Goal: Information Seeking & Learning: Learn about a topic

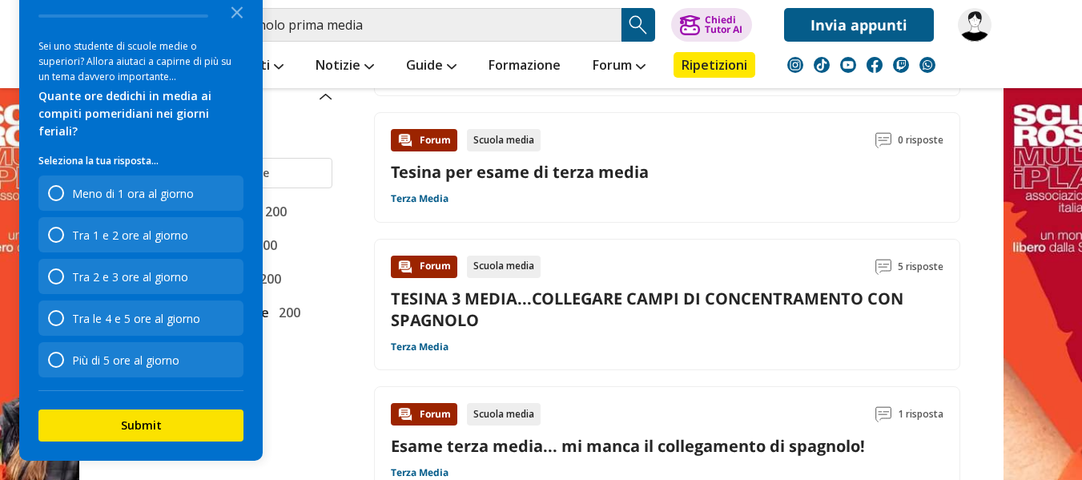
scroll to position [881, 0]
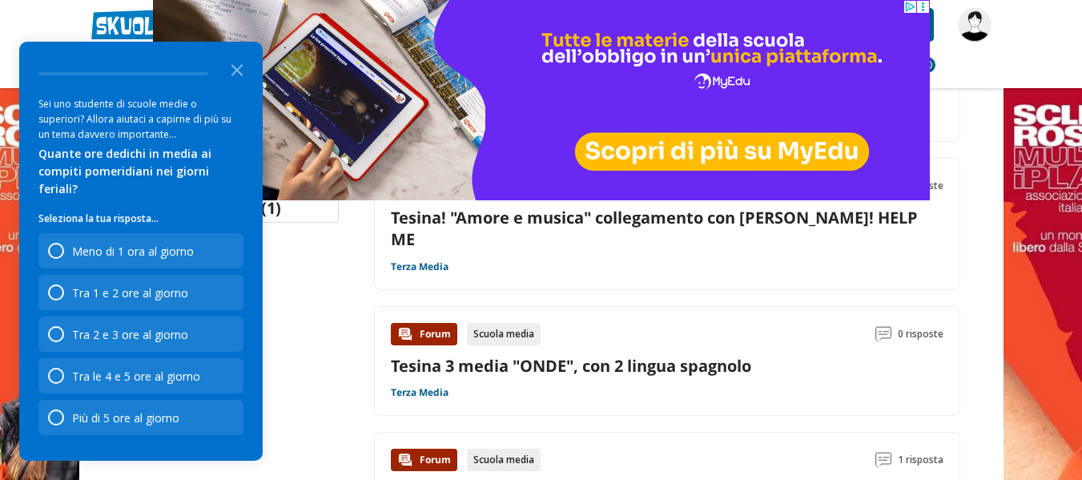
click at [923, 6] on circle at bounding box center [922, 7] width 2 height 2
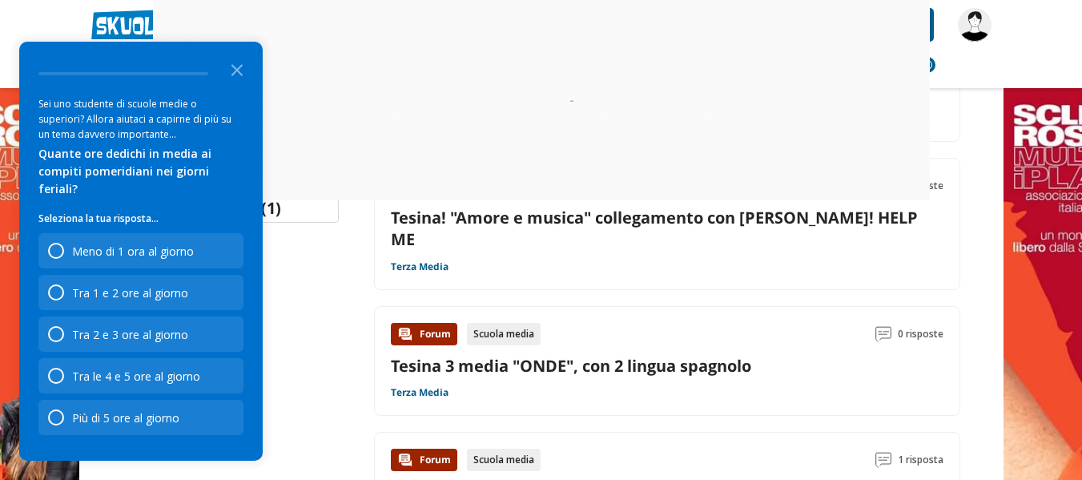
scroll to position [0, 0]
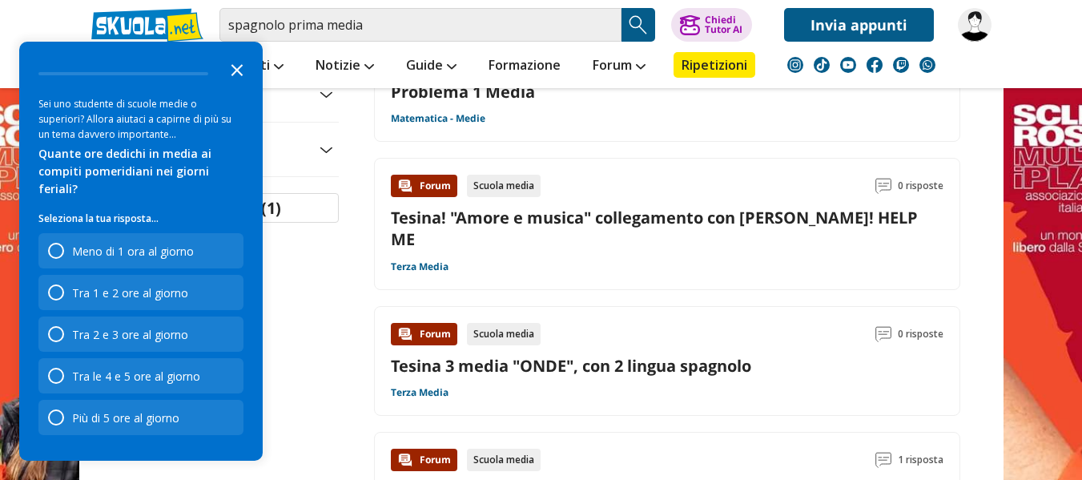
click at [239, 80] on icon "Close the survey" at bounding box center [237, 69] width 32 height 32
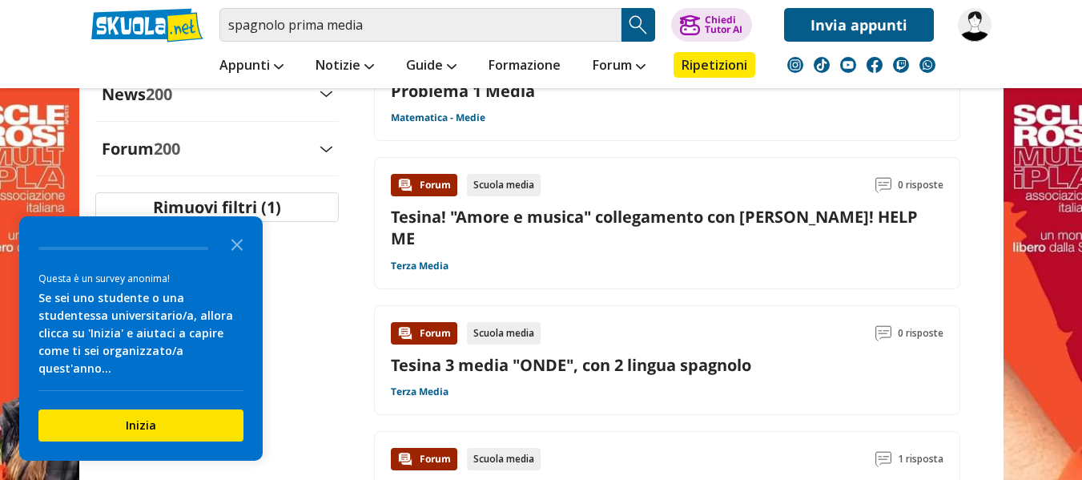
scroll to position [1121, 0]
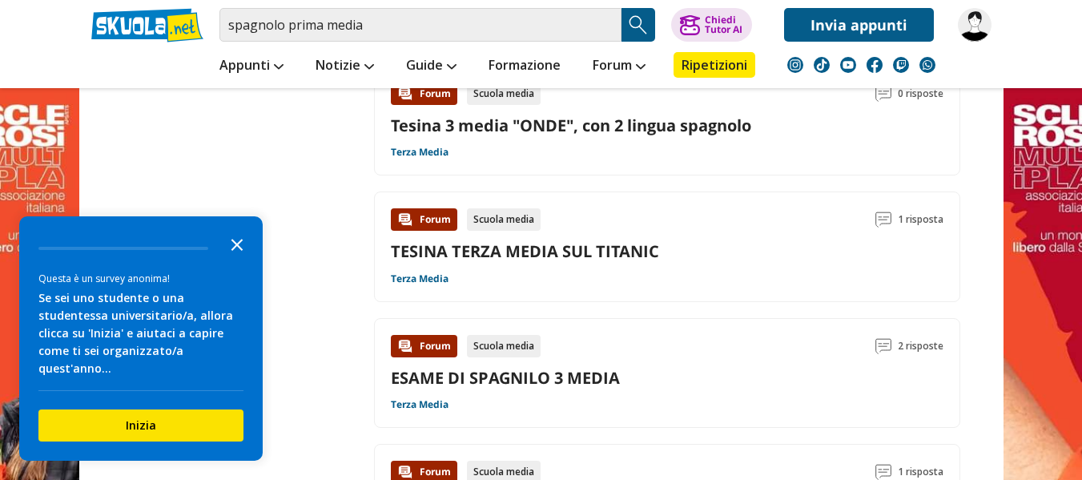
click at [232, 251] on polygon "Close the survey" at bounding box center [237, 245] width 12 height 12
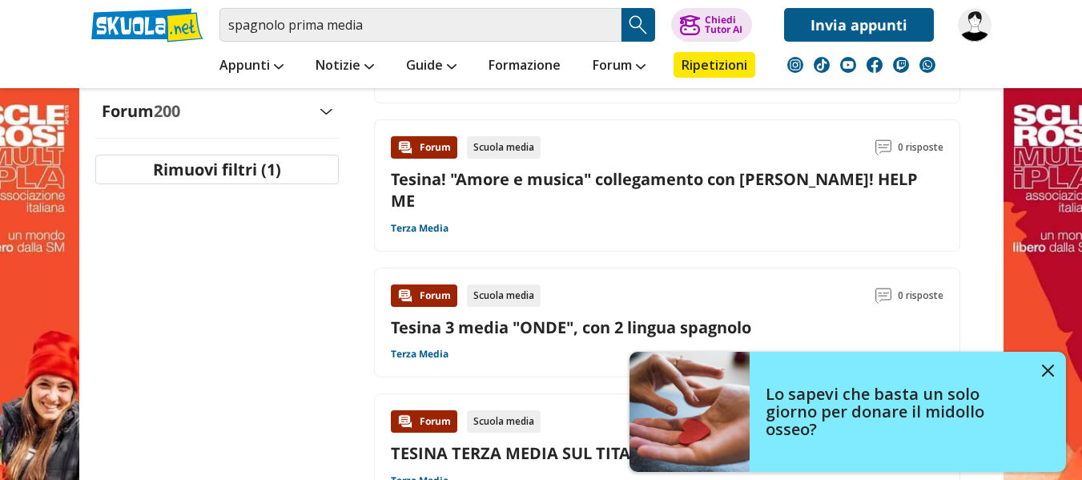
scroll to position [481, 0]
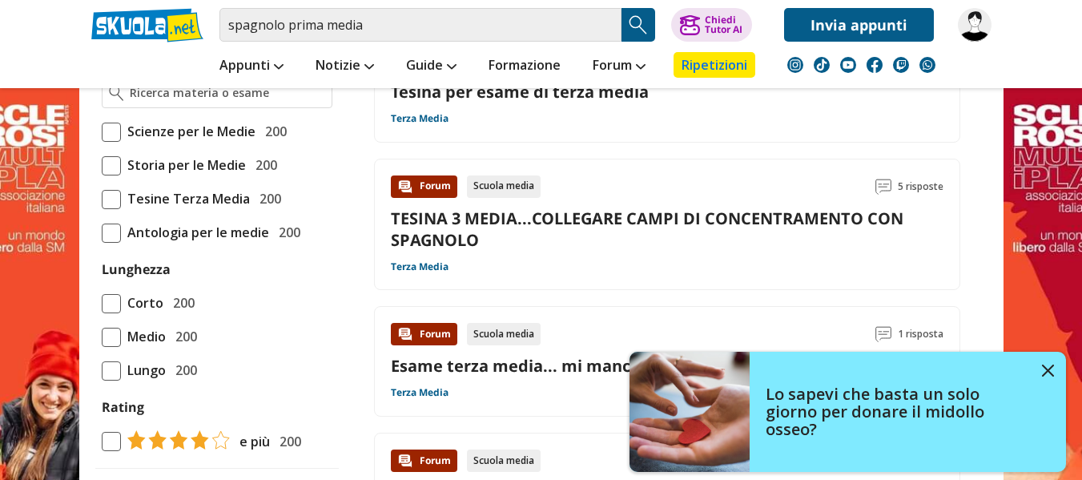
click at [700, 69] on link "Ripetizioni" at bounding box center [715, 65] width 82 height 26
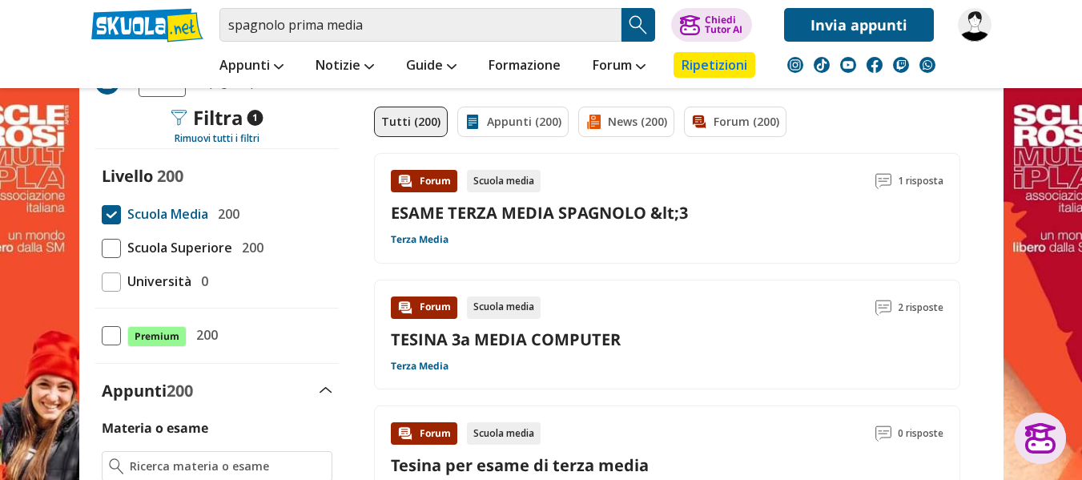
scroll to position [80, 0]
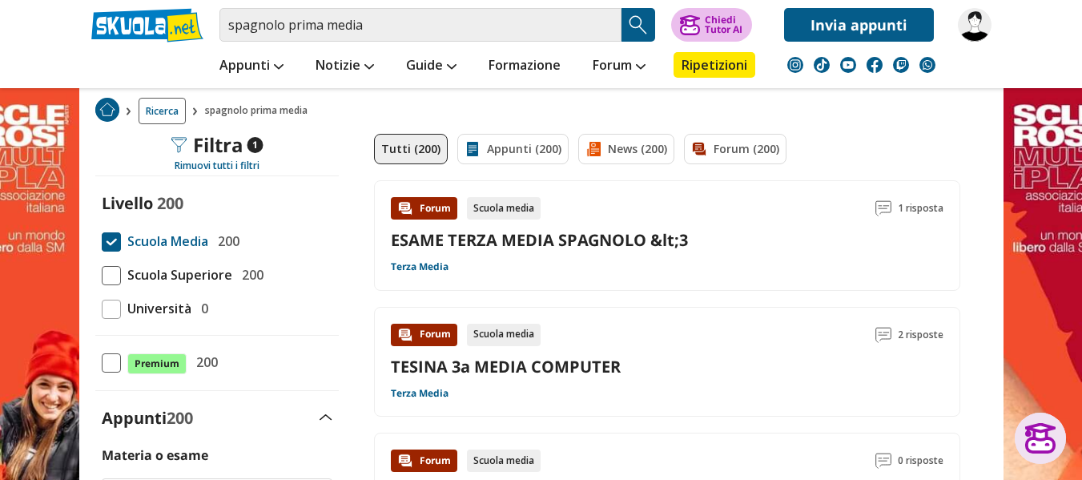
click at [722, 10] on button "Chiedi Tutor AI" at bounding box center [711, 25] width 81 height 34
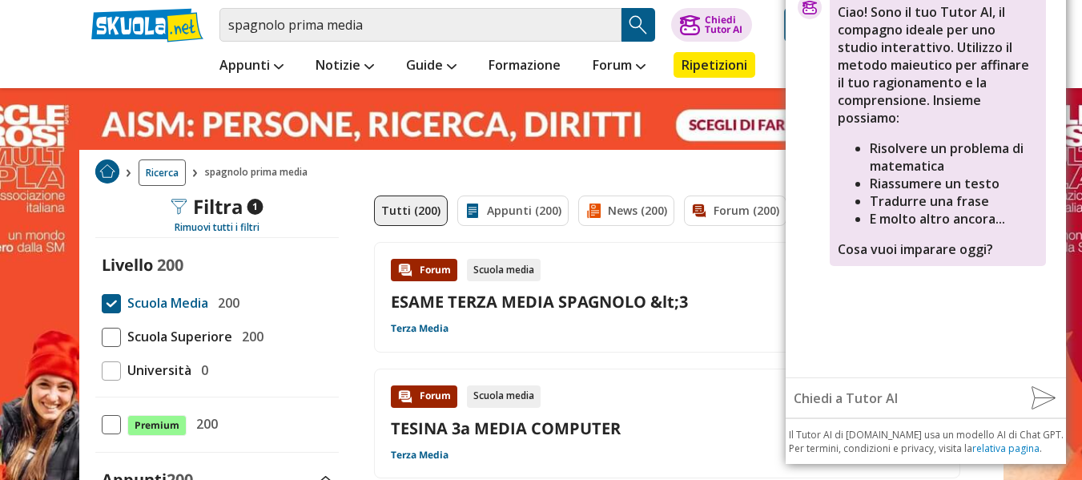
scroll to position [0, 0]
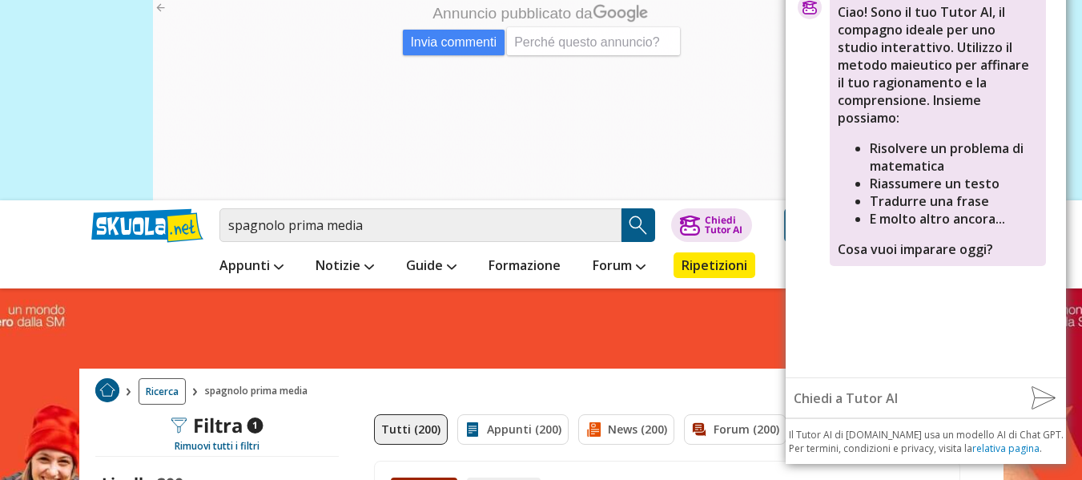
click at [159, 10] on icon at bounding box center [160, 8] width 12 height 12
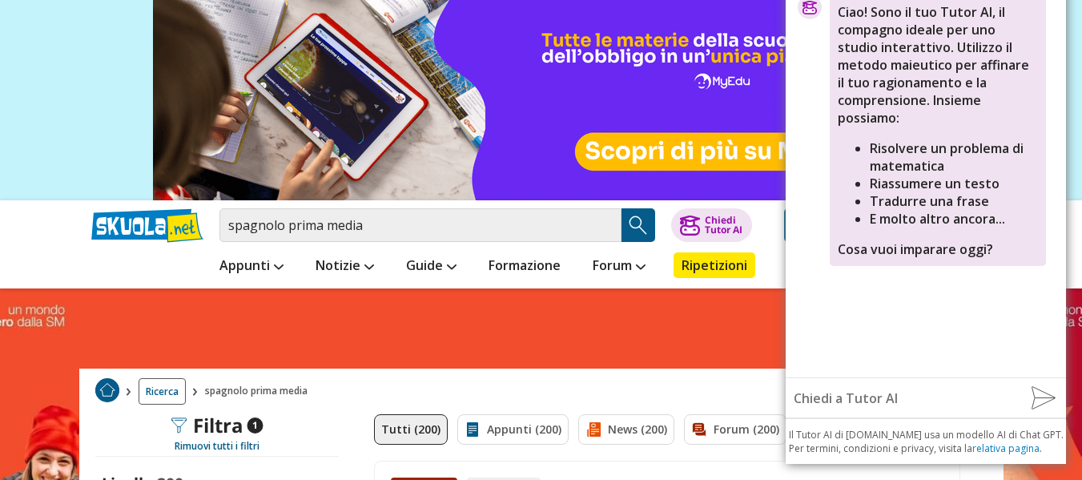
click at [159, 10] on img at bounding box center [540, 100] width 777 height 200
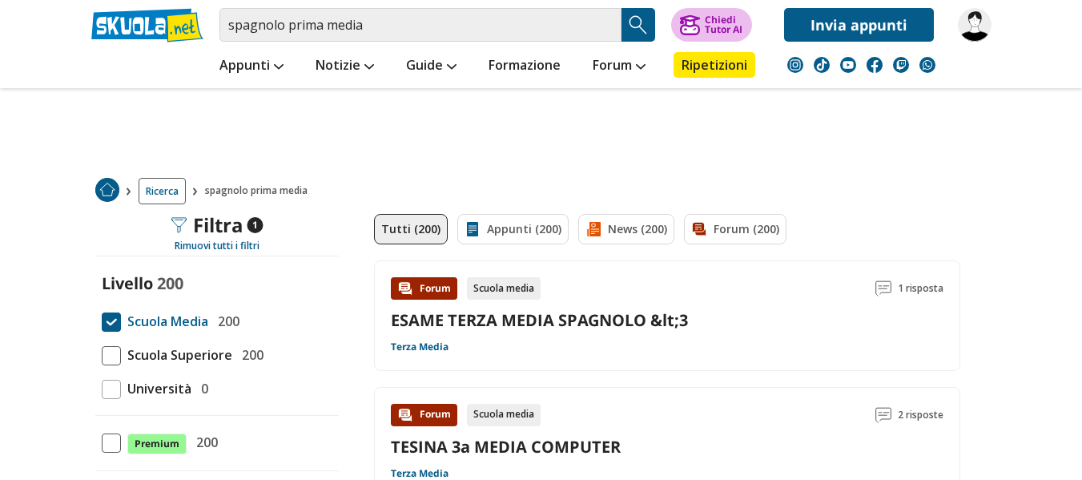
click at [709, 25] on div "Chiedi Tutor AI" at bounding box center [724, 24] width 38 height 19
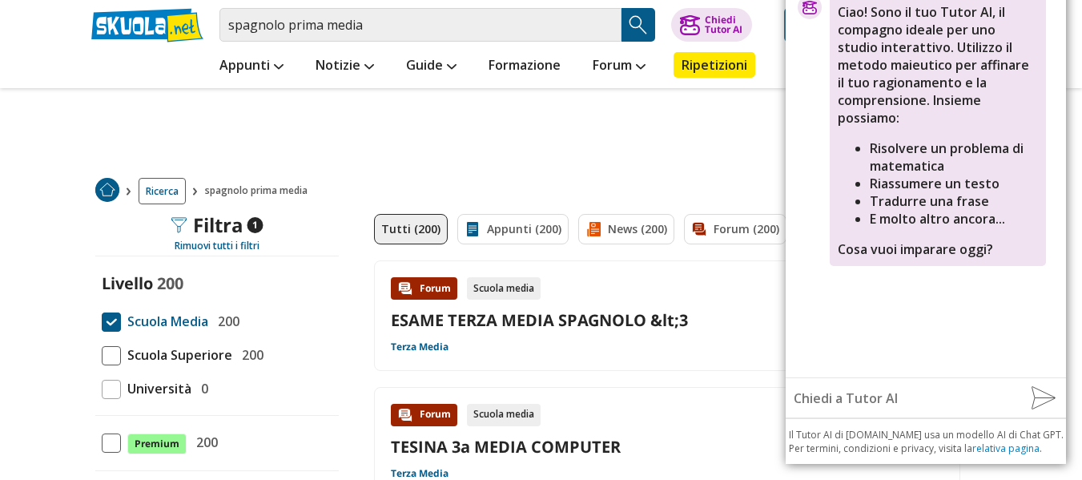
click at [892, 402] on input "text" at bounding box center [902, 398] width 233 height 32
click at [719, 331] on div "ESAME TERZA MEDIA SPAGNOLO &lt;3" at bounding box center [667, 320] width 553 height 22
click at [167, 30] on link at bounding box center [147, 25] width 112 height 34
